Goal: Use online tool/utility: Use online tool/utility

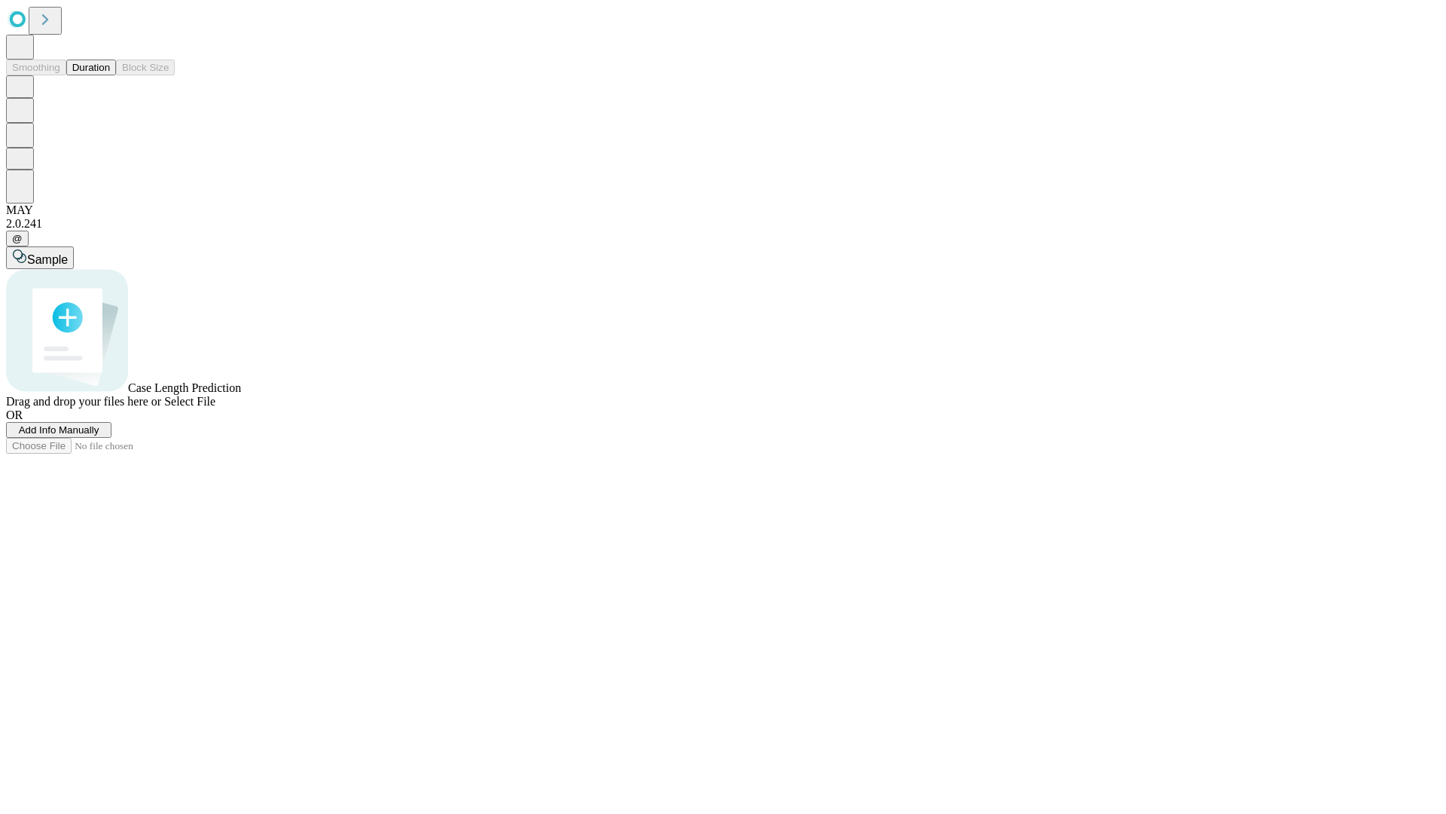
click at [110, 75] on button "Duration" at bounding box center [91, 68] width 50 height 16
click at [215, 408] on span "Select File" at bounding box center [189, 401] width 51 height 13
